Goal: Task Accomplishment & Management: Manage account settings

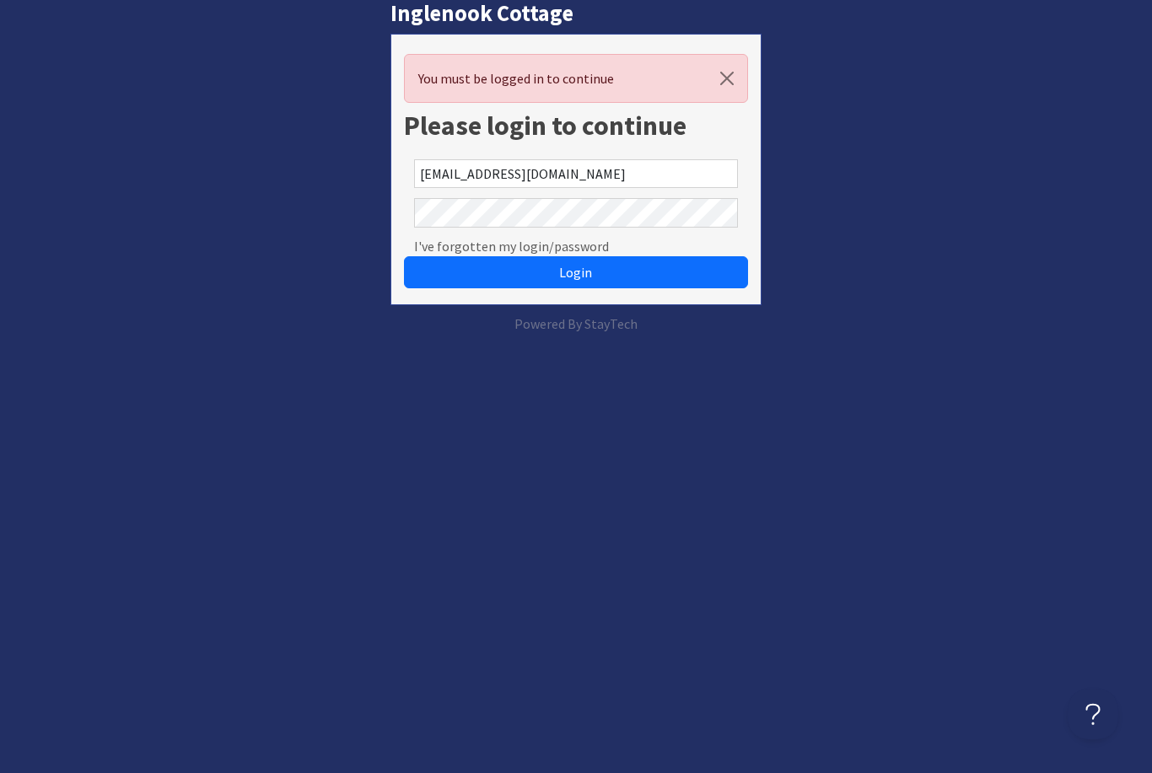
click at [575, 272] on button "Login" at bounding box center [575, 272] width 343 height 32
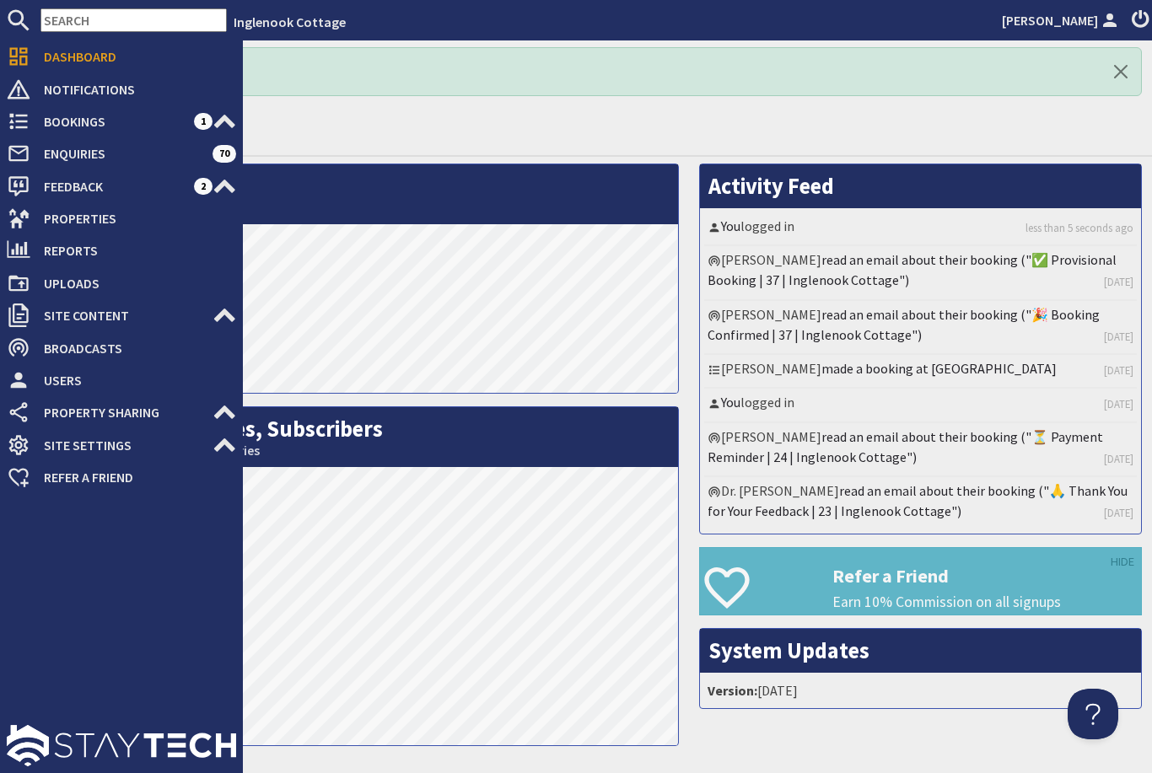
click at [19, 218] on icon at bounding box center [19, 219] width 24 height 24
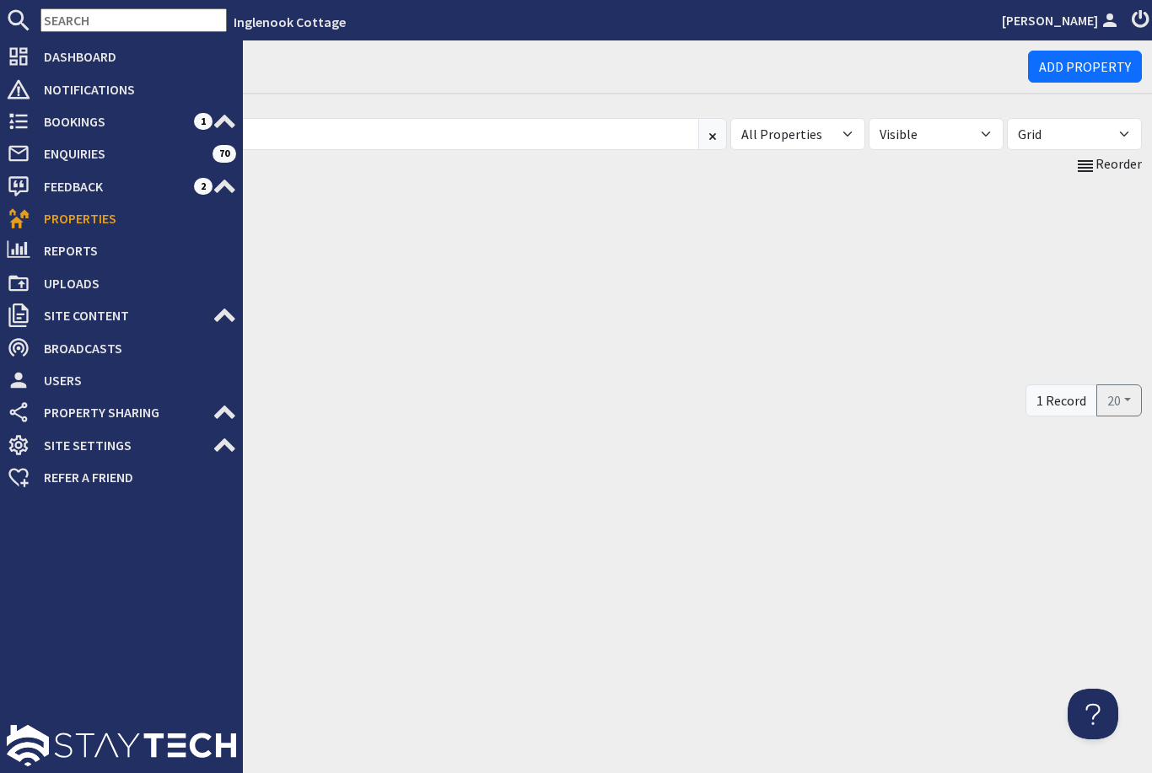
click at [91, 164] on span "Enquiries" at bounding box center [121, 153] width 182 height 27
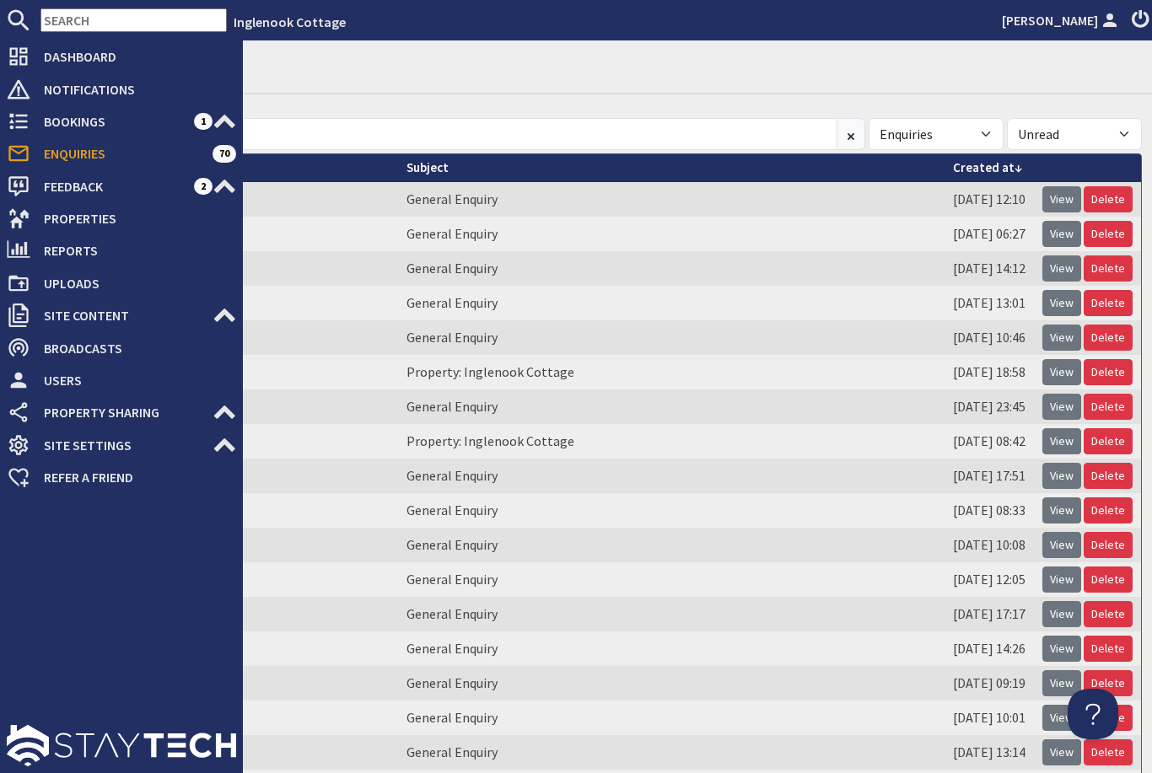
click at [192, 183] on span "Feedback" at bounding box center [112, 186] width 164 height 27
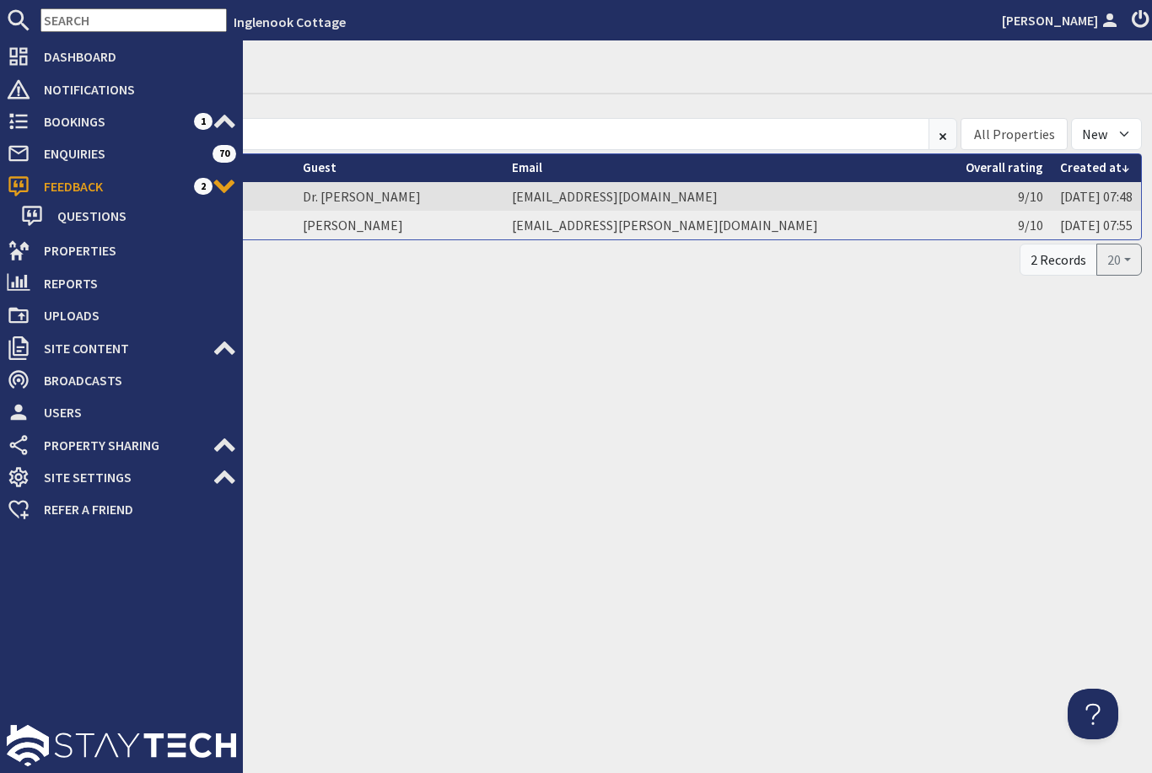
click at [52, 241] on span "Properties" at bounding box center [133, 250] width 206 height 27
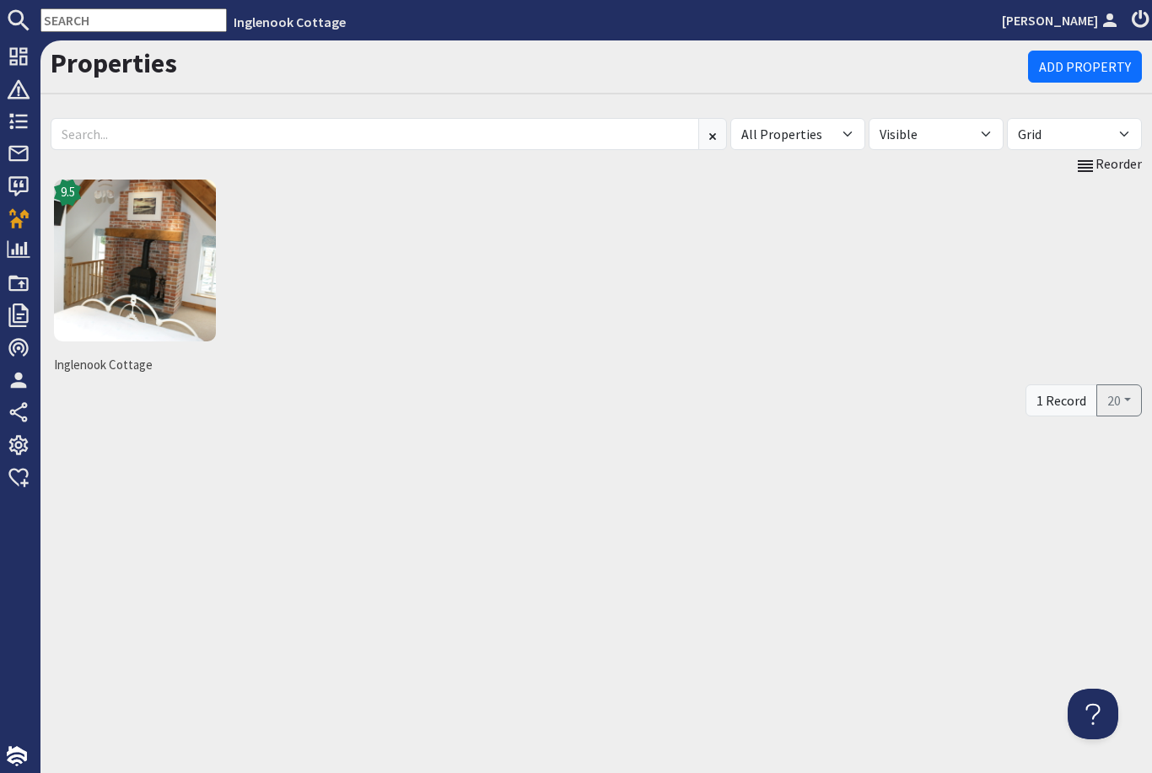
click at [131, 275] on img at bounding box center [135, 261] width 162 height 162
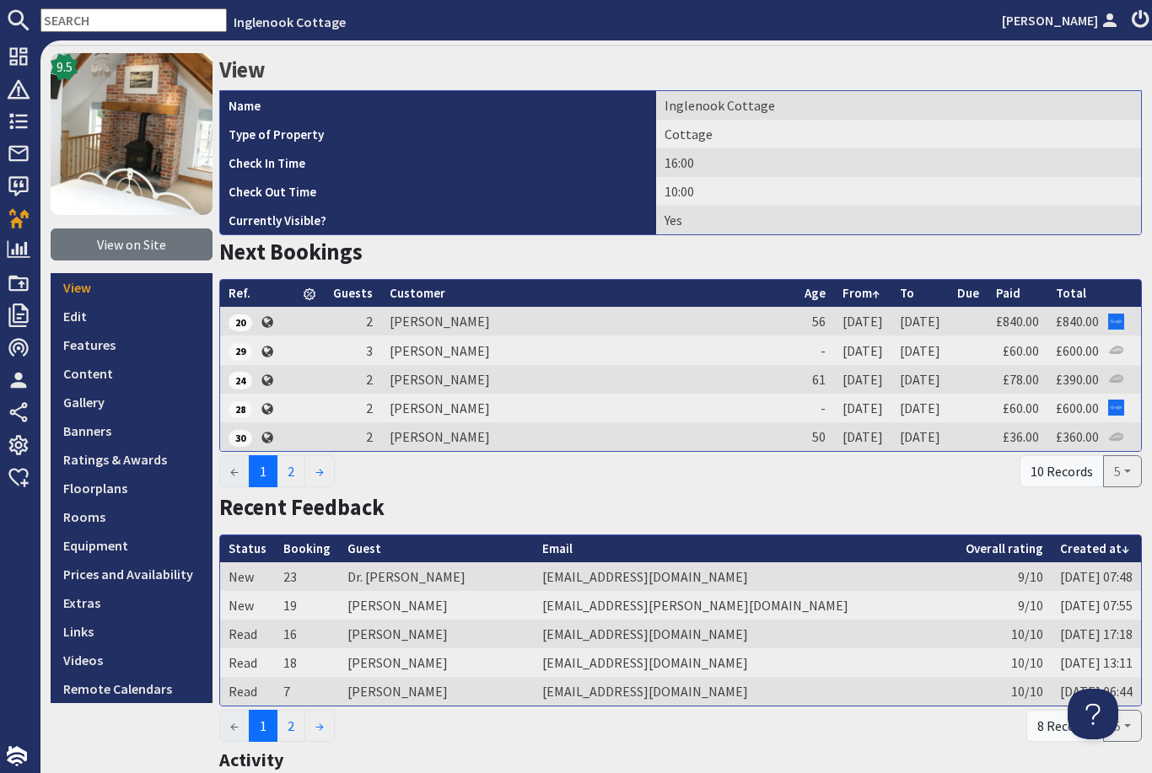
scroll to position [67, 0]
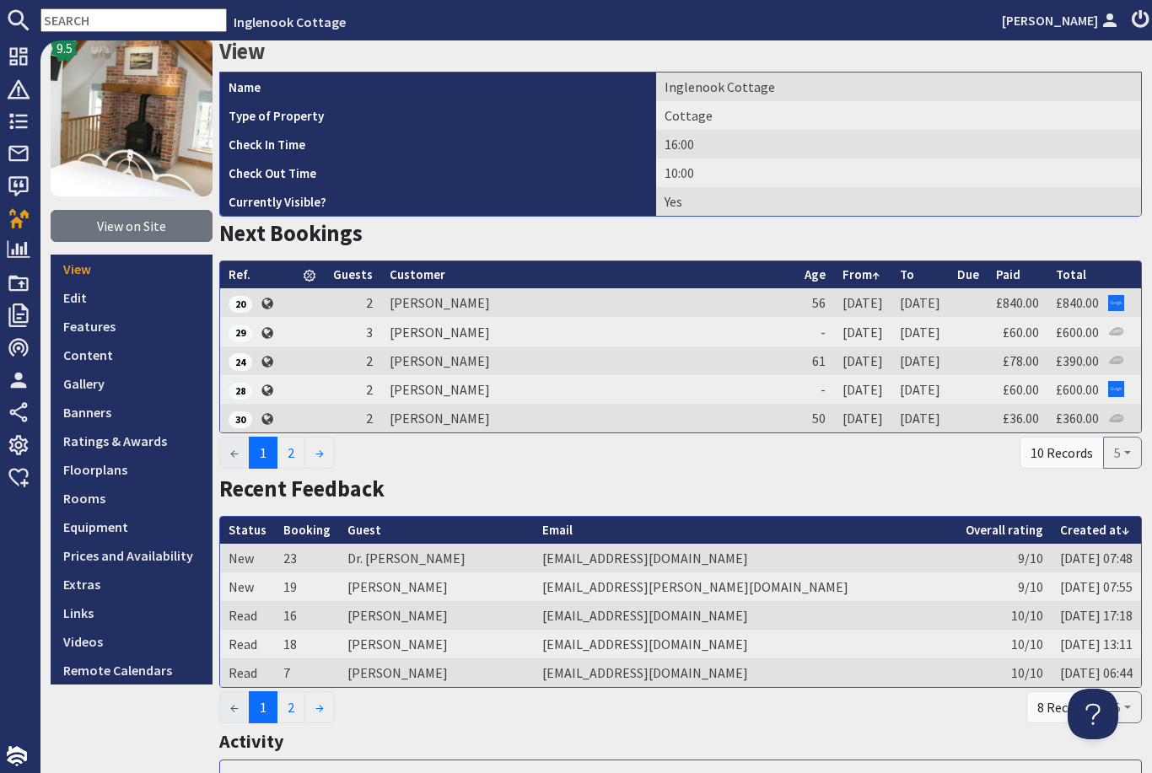
click at [120, 553] on link "Prices and Availability" at bounding box center [132, 555] width 162 height 29
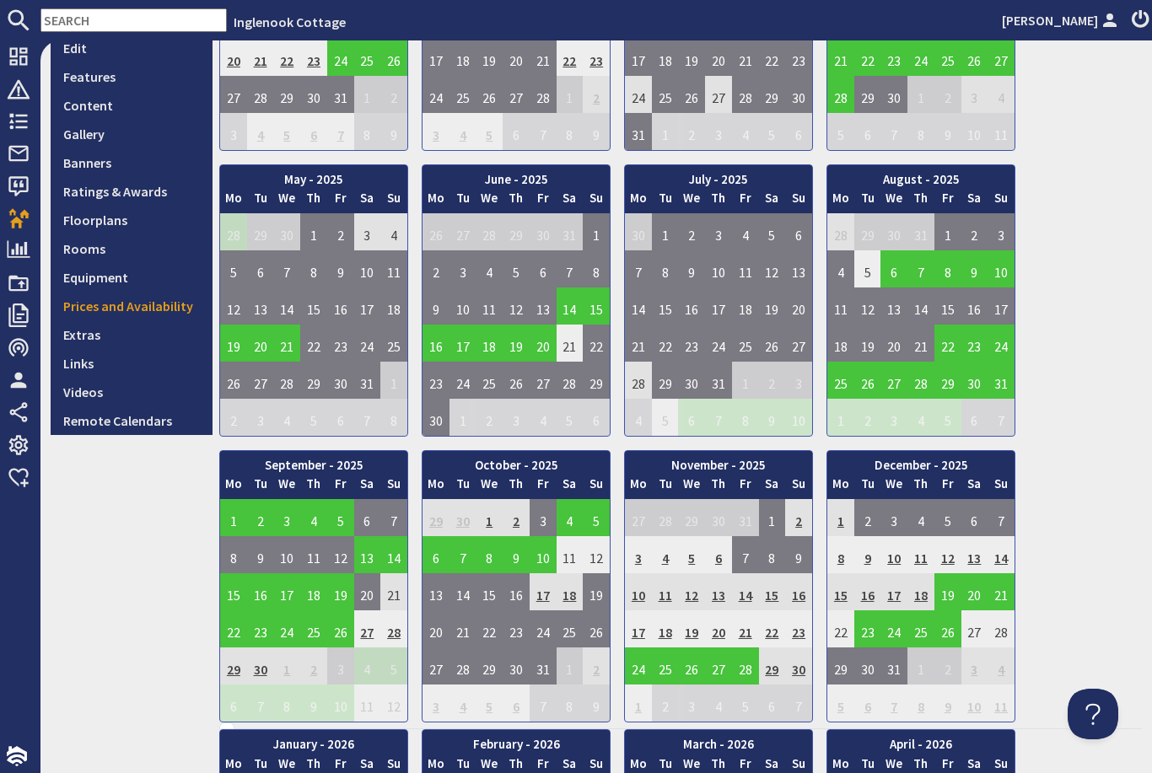
scroll to position [320, 0]
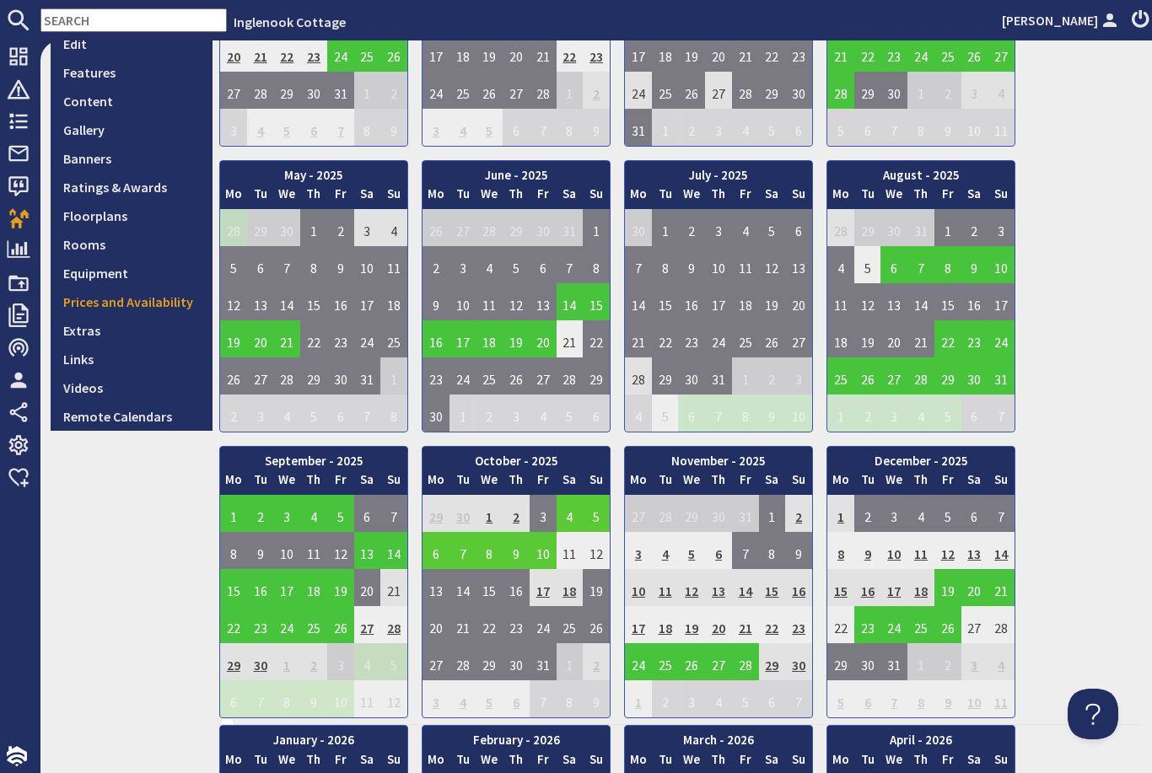
click at [565, 518] on td "4" at bounding box center [569, 513] width 27 height 37
click at [580, 586] on link "View booking" at bounding box center [573, 589] width 88 height 18
